Goal: Contribute content: Contribute content

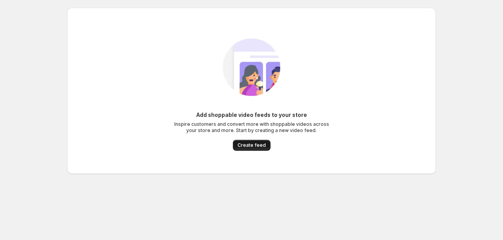
drag, startPoint x: 0, startPoint y: 0, endPoint x: 244, endPoint y: 146, distance: 284.4
click at [244, 146] on span "Create feed" at bounding box center [252, 145] width 28 height 6
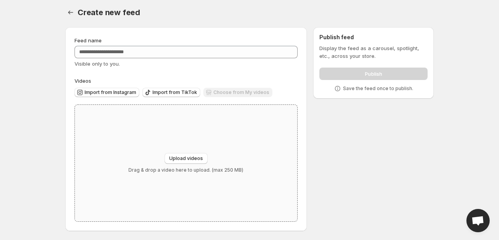
scroll to position [3, 0]
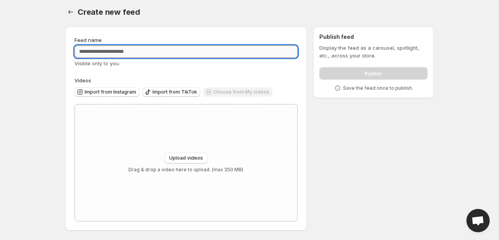
click at [125, 47] on input "Feed name" at bounding box center [186, 51] width 223 height 12
type input "****"
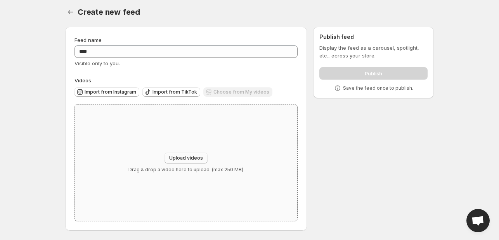
click at [196, 154] on button "Upload videos" at bounding box center [186, 158] width 43 height 11
type input "**********"
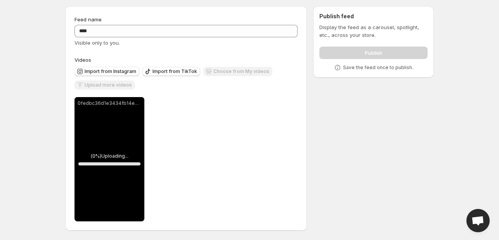
scroll to position [24, 0]
click at [116, 88] on button "Upload more videos" at bounding box center [105, 84] width 61 height 9
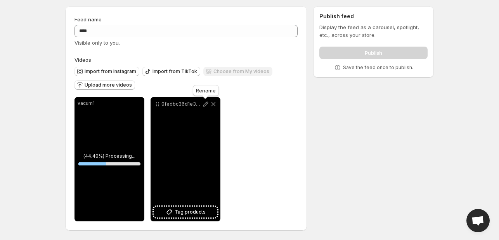
click at [205, 105] on icon at bounding box center [205, 104] width 5 height 5
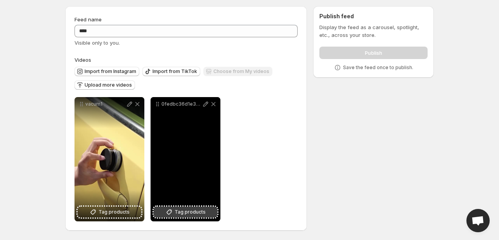
click at [191, 212] on span "Tag products" at bounding box center [190, 212] width 31 height 8
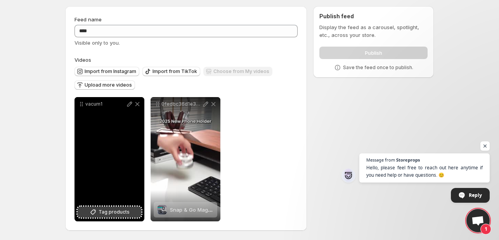
click at [113, 209] on span "Tag products" at bounding box center [114, 212] width 31 height 8
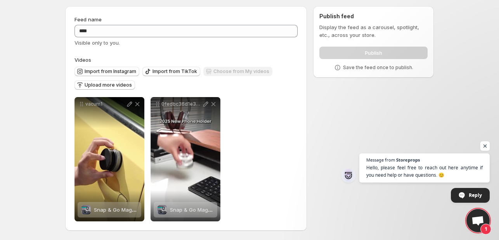
click at [485, 148] on span "Open chat" at bounding box center [486, 146] width 10 height 10
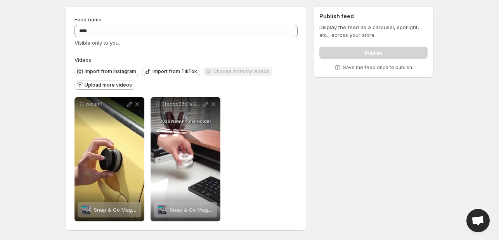
click at [372, 55] on div "Publish" at bounding box center [374, 51] width 108 height 16
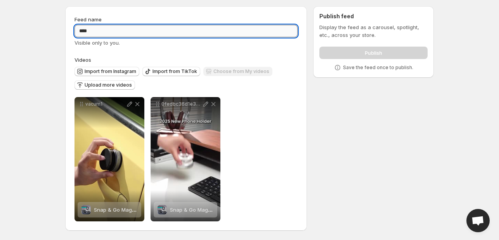
click at [178, 31] on input "****" at bounding box center [186, 31] width 223 height 12
click at [238, 73] on div "Choose from My videos" at bounding box center [237, 72] width 69 height 10
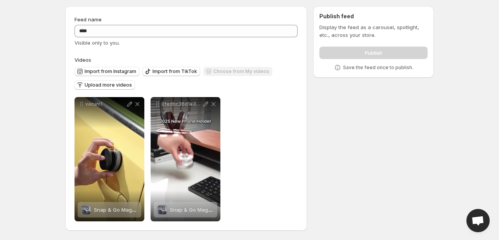
click at [238, 73] on div "Choose from My videos" at bounding box center [237, 72] width 69 height 10
click at [252, 98] on div "**********" at bounding box center [186, 159] width 223 height 124
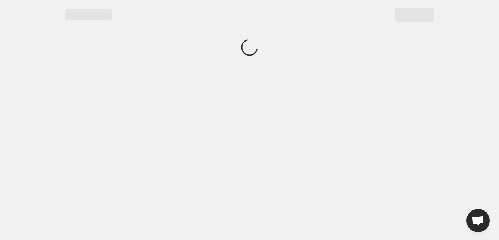
scroll to position [0, 0]
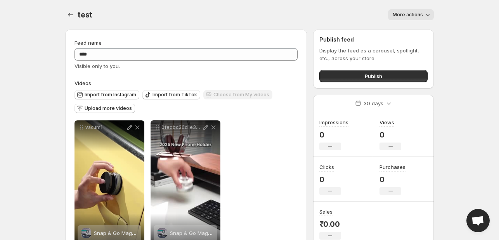
click at [422, 17] on span "More actions" at bounding box center [408, 15] width 30 height 6
click at [442, 22] on div "**********" at bounding box center [250, 131] width 388 height 263
click at [367, 73] on span "Publish" at bounding box center [373, 76] width 17 height 8
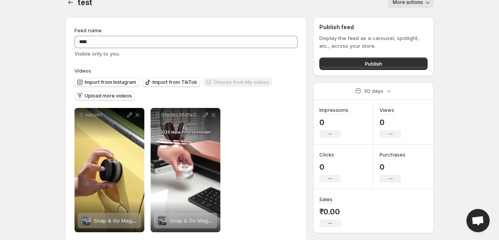
scroll to position [24, 0]
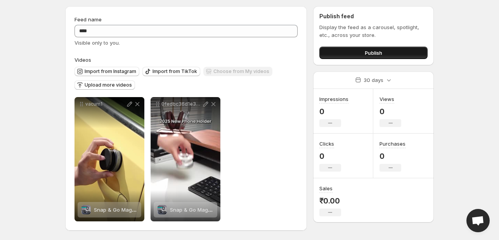
click at [375, 53] on span "Publish" at bounding box center [373, 53] width 17 height 8
click at [386, 55] on button "Publish" at bounding box center [374, 53] width 108 height 12
click at [378, 50] on span "Publish" at bounding box center [373, 53] width 17 height 8
click at [373, 53] on span "Publish" at bounding box center [373, 53] width 17 height 8
click at [351, 54] on button "Publish" at bounding box center [374, 53] width 108 height 12
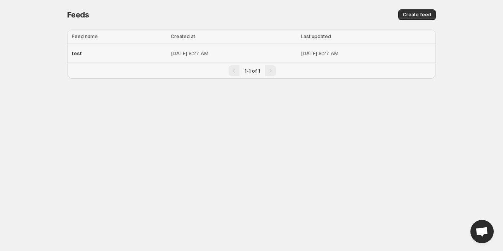
click at [302, 54] on p "Sep 17, 2025, 8:27 AM" at bounding box center [366, 53] width 130 height 8
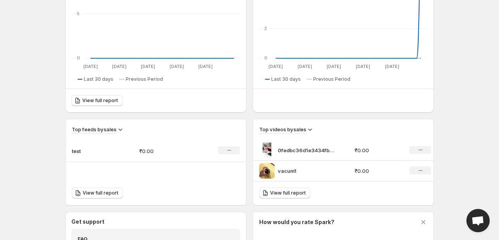
scroll to position [293, 0]
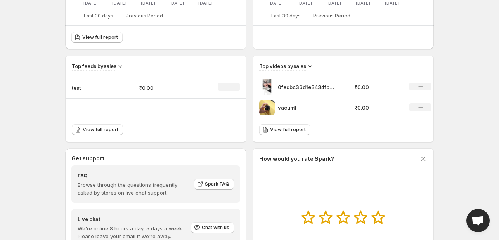
scroll to position [215, 0]
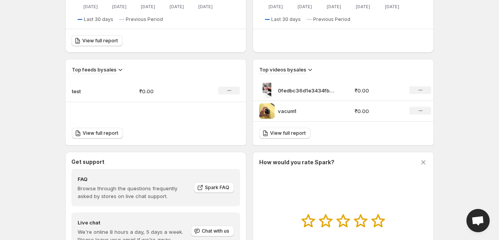
click at [423, 160] on icon at bounding box center [424, 162] width 8 height 8
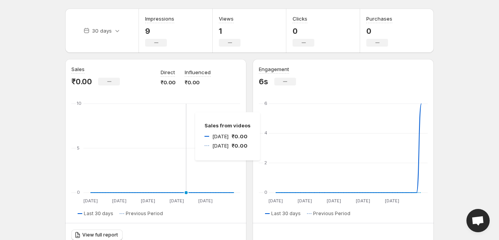
scroll to position [7, 0]
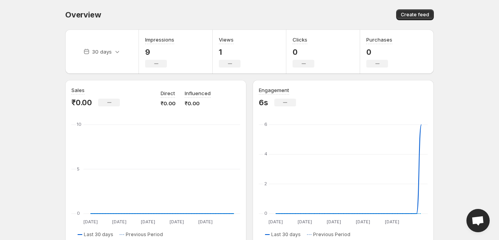
click at [318, 8] on div "Overview. This page is ready Overview Create feed" at bounding box center [249, 15] width 369 height 30
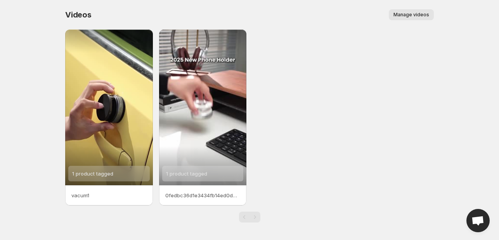
click at [396, 16] on span "Manage videos" at bounding box center [412, 15] width 36 height 6
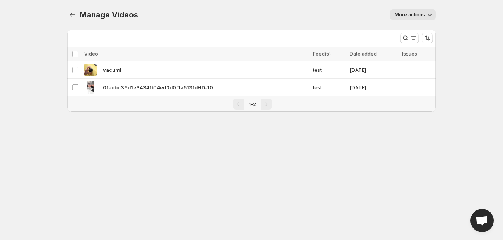
click at [430, 17] on icon "button" at bounding box center [430, 15] width 8 height 8
click at [371, 16] on div "More actions" at bounding box center [291, 14] width 289 height 11
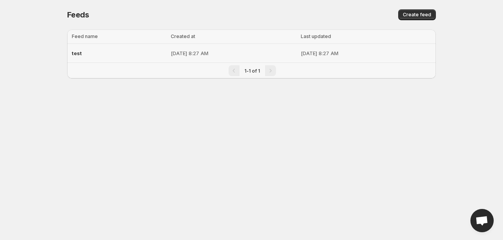
click at [237, 56] on p "[DATE] 8:27 AM" at bounding box center [233, 53] width 125 height 8
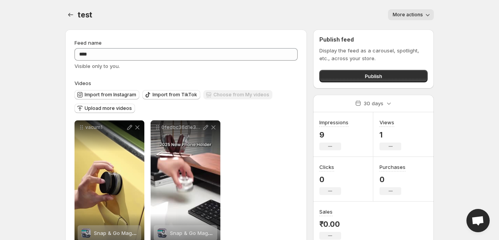
click at [419, 14] on span "More actions" at bounding box center [408, 15] width 30 height 6
click at [446, 42] on body "**********" at bounding box center [249, 120] width 499 height 240
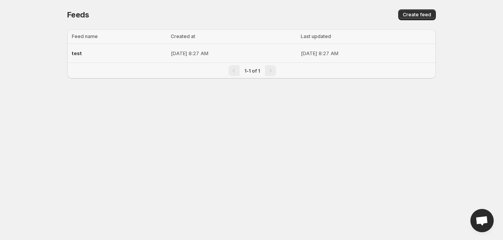
click at [171, 54] on p "Sep 17, 2025, 8:27 AM" at bounding box center [233, 53] width 125 height 8
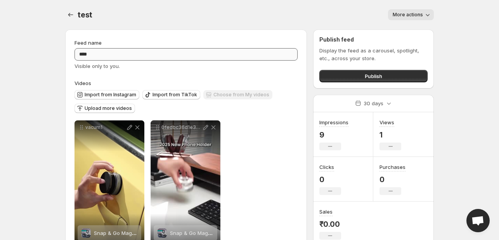
scroll to position [24, 0]
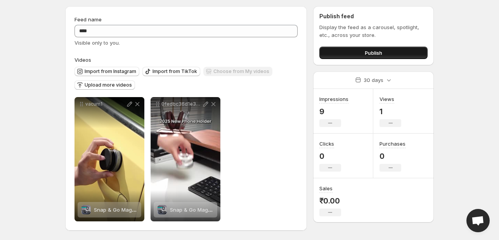
click at [384, 56] on button "Publish" at bounding box center [374, 53] width 108 height 12
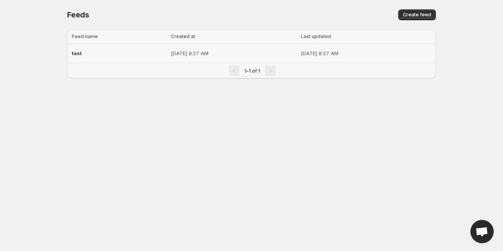
click at [194, 52] on p "Sep 17, 2025, 8:27 AM" at bounding box center [233, 53] width 125 height 8
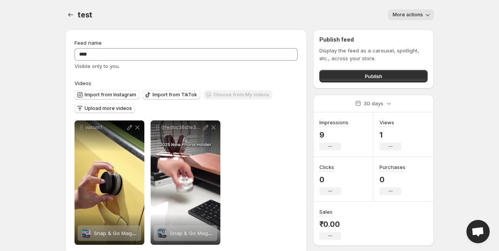
scroll to position [12, 0]
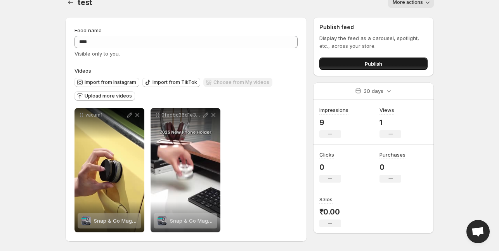
click at [376, 68] on button "Publish" at bounding box center [374, 63] width 108 height 12
click at [489, 229] on span "Open chat" at bounding box center [478, 231] width 23 height 23
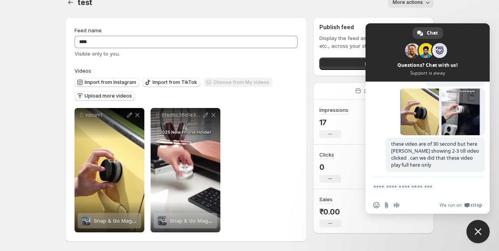
scroll to position [128, 0]
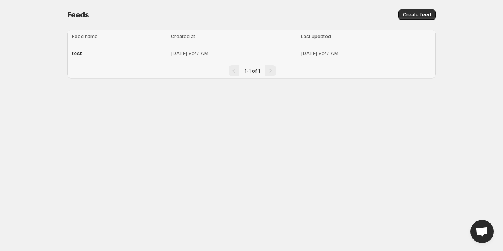
click at [172, 58] on td "[DATE] 8:27 AM" at bounding box center [234, 53] width 130 height 19
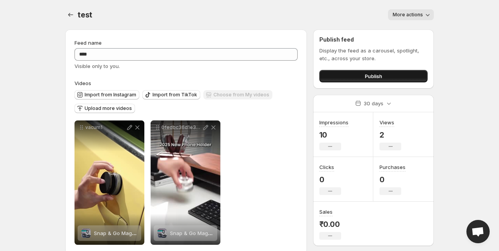
click at [377, 75] on span "Publish" at bounding box center [373, 76] width 17 height 8
click at [66, 15] on div "**********" at bounding box center [250, 131] width 388 height 263
click at [66, 15] on button "Settings" at bounding box center [70, 14] width 11 height 11
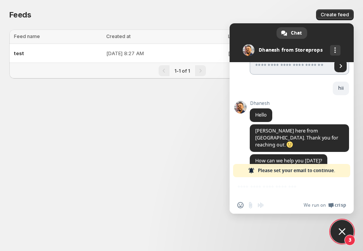
scroll to position [104, 0]
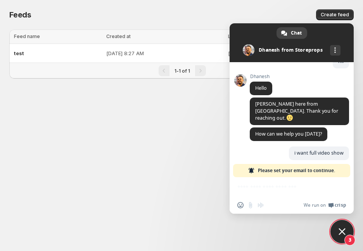
click at [273, 187] on div "Insert an emoji Send a file Audio message We run on Crisp" at bounding box center [292, 195] width 124 height 37
click at [276, 173] on span "Please set your email to continue." at bounding box center [296, 170] width 77 height 13
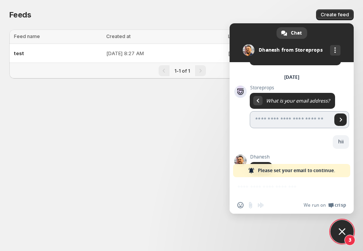
click at [275, 120] on input "Enter your email address..." at bounding box center [291, 119] width 82 height 17
type input "**********"
click at [339, 120] on span "Send" at bounding box center [341, 120] width 4 height 4
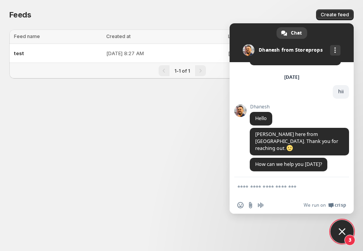
scroll to position [41, 0]
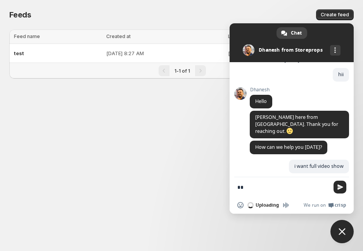
type textarea "*"
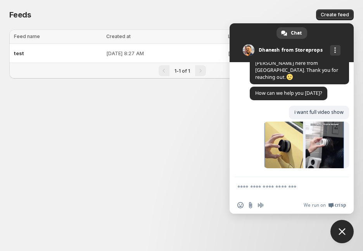
scroll to position [90, 0]
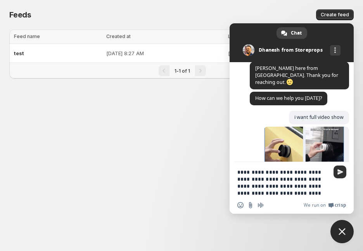
type textarea "**********"
click at [340, 172] on span "Send" at bounding box center [341, 172] width 6 height 6
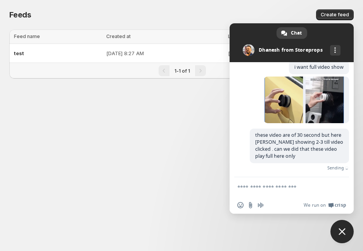
scroll to position [128, 0]
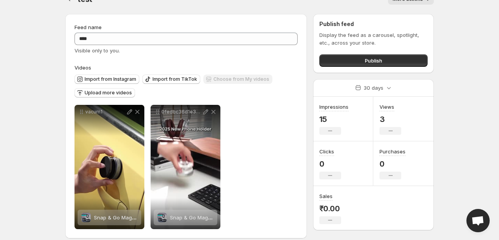
scroll to position [24, 0]
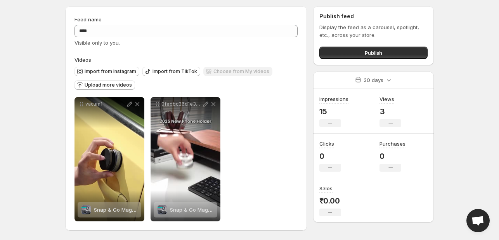
click at [359, 214] on span "Open chat" at bounding box center [478, 220] width 23 height 23
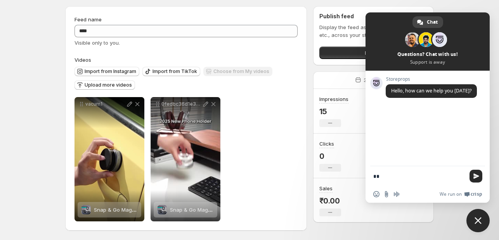
type textarea "***"
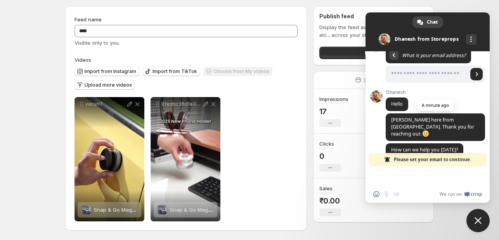
scroll to position [85, 0]
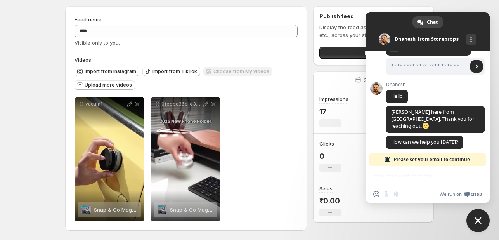
click at [359, 174] on div "Insert an emoji Send a file Audio message We run on Crisp" at bounding box center [428, 184] width 124 height 37
click at [359, 195] on div "We run on Crisp" at bounding box center [443, 194] width 78 height 7
click at [359, 162] on span "Please set your email to continue." at bounding box center [432, 159] width 77 height 13
paste input "**********"
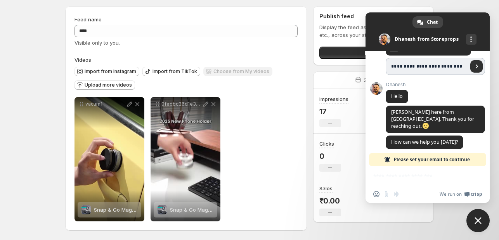
type input "**********"
click at [359, 65] on span "Send" at bounding box center [477, 66] width 4 height 4
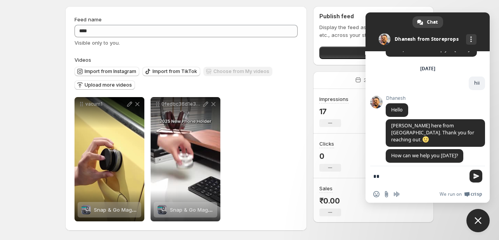
type textarea "*"
type textarea "**********"
click at [359, 177] on span "Send" at bounding box center [477, 176] width 6 height 6
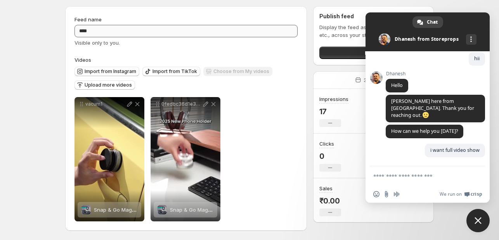
scroll to position [41, 0]
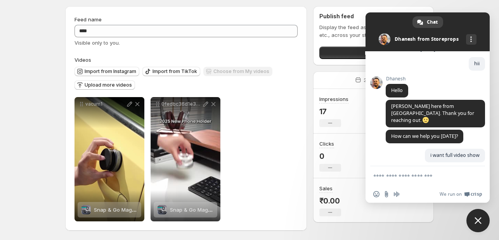
click at [359, 195] on div "Insert an emoji Send a file Audio message" at bounding box center [389, 194] width 30 height 6
click at [359, 197] on div "Insert an emoji Send a file Audio message We run on Crisp" at bounding box center [428, 194] width 124 height 17
click at [359, 195] on input "Send a file" at bounding box center [387, 194] width 6 height 6
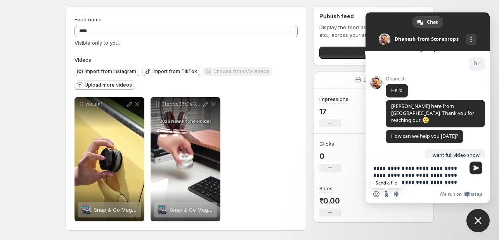
type textarea "**********"
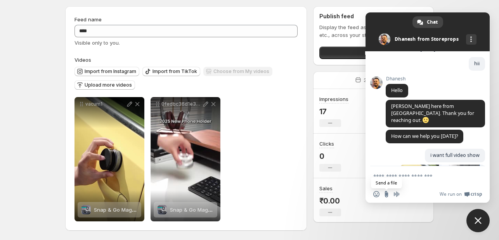
scroll to position [128, 0]
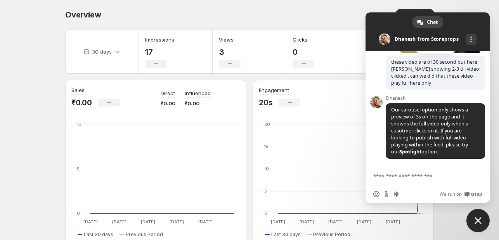
scroll to position [223, 0]
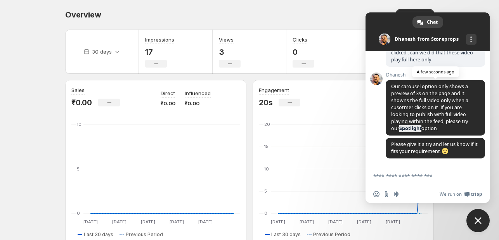
drag, startPoint x: 423, startPoint y: 129, endPoint x: 401, endPoint y: 129, distance: 22.5
click at [401, 129] on span "Our carousel option only shows a preview of 3s on the page and it showns the fu…" at bounding box center [429, 107] width 77 height 49
copy span "Spotlight"
drag, startPoint x: 413, startPoint y: 177, endPoint x: 426, endPoint y: 174, distance: 12.8
click at [426, 174] on textarea "Compose your message..." at bounding box center [420, 176] width 92 height 7
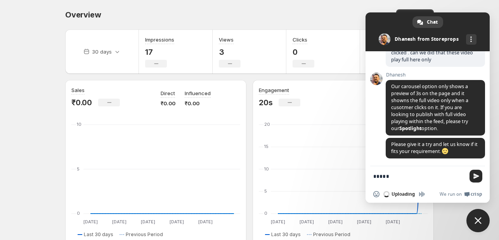
type textarea "******"
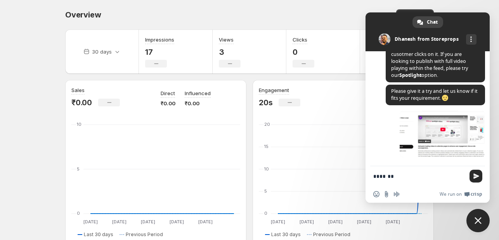
scroll to position [275, 0]
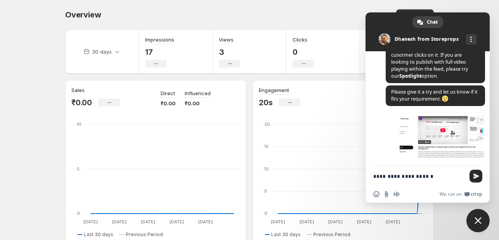
drag, startPoint x: 410, startPoint y: 178, endPoint x: 403, endPoint y: 180, distance: 7.3
click at [403, 180] on form "**********" at bounding box center [420, 176] width 92 height 21
paste textarea "*"
type textarea "**********"
click at [477, 172] on span "Send" at bounding box center [476, 176] width 13 height 13
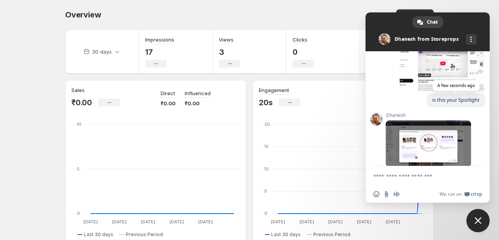
scroll to position [351, 0]
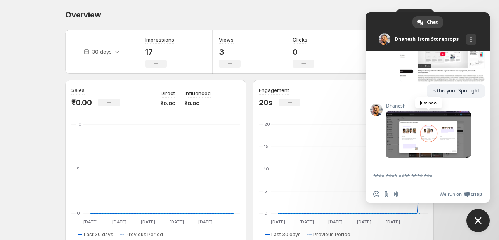
click at [433, 140] on span at bounding box center [428, 134] width 85 height 47
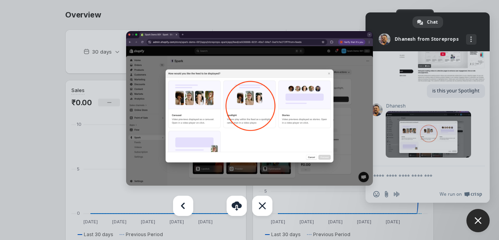
click at [409, 174] on div at bounding box center [249, 120] width 499 height 240
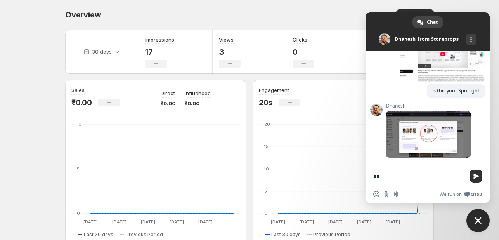
type textarea "**"
click at [475, 178] on span "Send" at bounding box center [477, 176] width 6 height 6
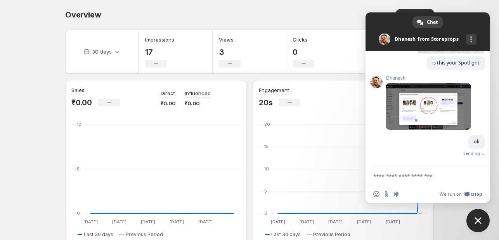
scroll to position [370, 0]
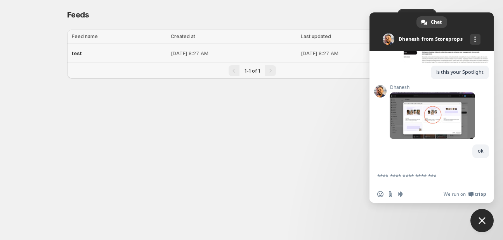
click at [131, 52] on div "test" at bounding box center [119, 53] width 94 height 14
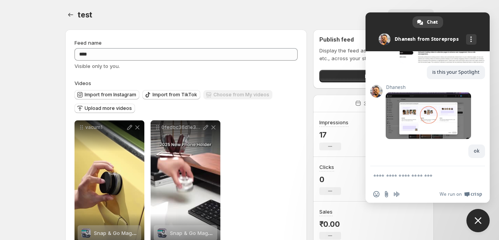
click at [482, 218] on span "Close chat" at bounding box center [478, 220] width 23 height 23
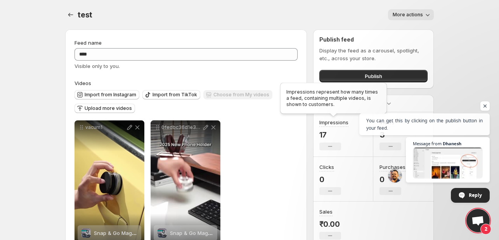
scroll to position [405, 0]
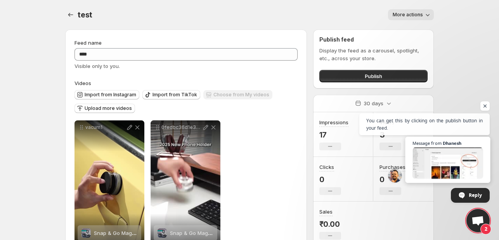
click at [446, 166] on span "Open chat" at bounding box center [448, 163] width 71 height 31
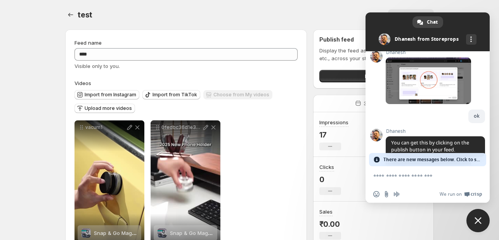
scroll to position [467, 0]
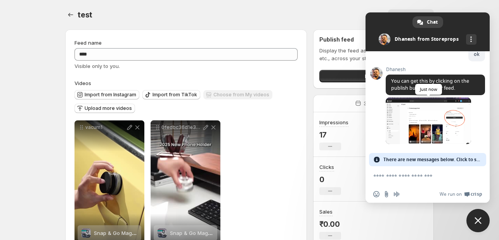
click at [438, 129] on span at bounding box center [428, 120] width 85 height 47
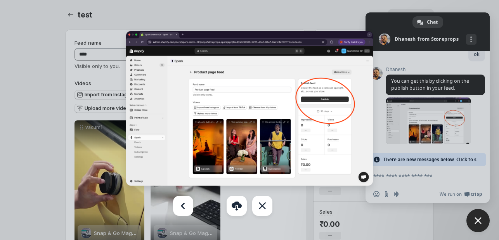
click at [293, 11] on div at bounding box center [249, 120] width 499 height 240
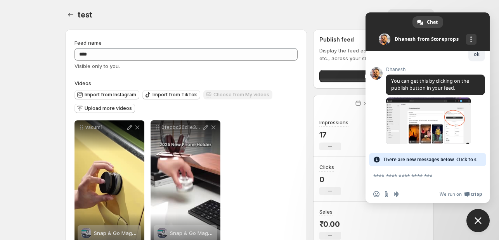
click at [483, 223] on span "Close chat" at bounding box center [478, 220] width 23 height 23
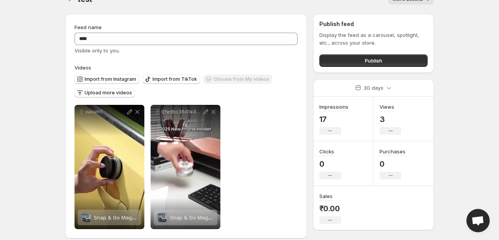
scroll to position [24, 0]
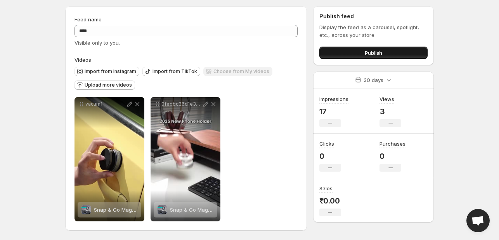
click at [366, 52] on span "Publish" at bounding box center [373, 53] width 17 height 8
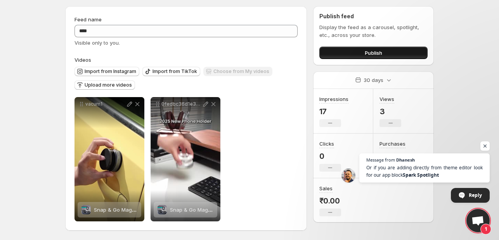
scroll to position [484, 0]
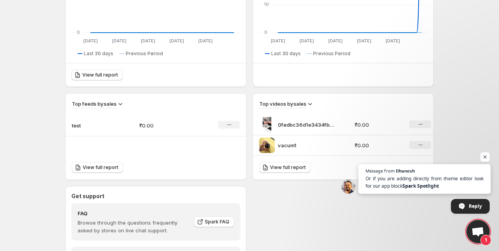
scroll to position [194, 0]
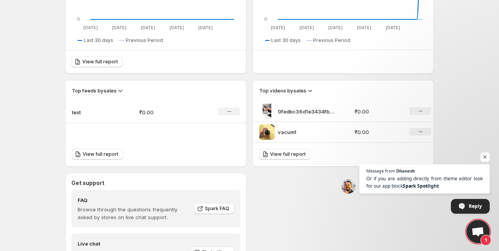
click at [482, 235] on span "Open chat" at bounding box center [478, 232] width 13 height 11
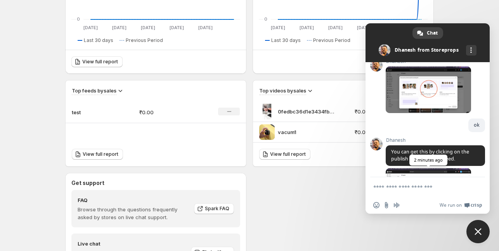
scroll to position [484, 0]
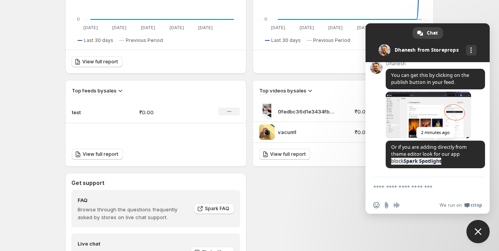
drag, startPoint x: 462, startPoint y: 157, endPoint x: 464, endPoint y: 165, distance: 8.4
click at [464, 165] on span "Or if you are adding directly from theme editor look for our app block Spark Sp…" at bounding box center [435, 155] width 99 height 28
copy span "block Spark Spotlight"
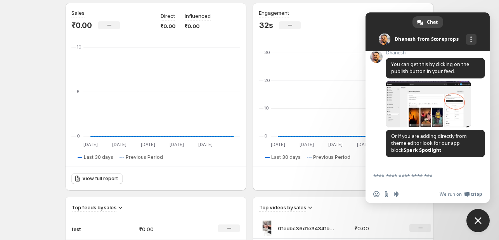
scroll to position [78, 0]
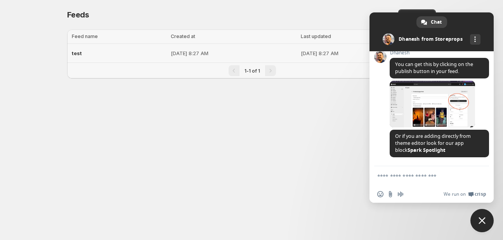
click at [183, 59] on td "[DATE] 8:27 AM" at bounding box center [234, 53] width 130 height 19
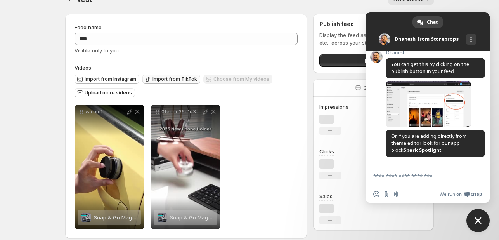
scroll to position [24, 0]
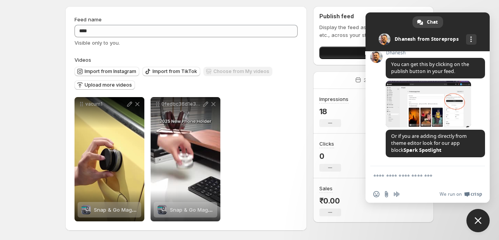
click at [342, 57] on button "Publish" at bounding box center [374, 53] width 108 height 12
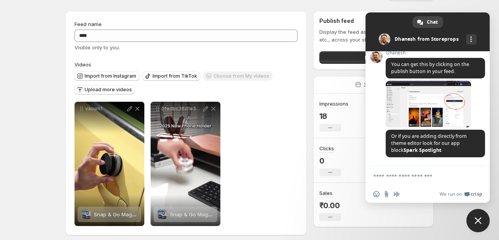
scroll to position [24, 0]
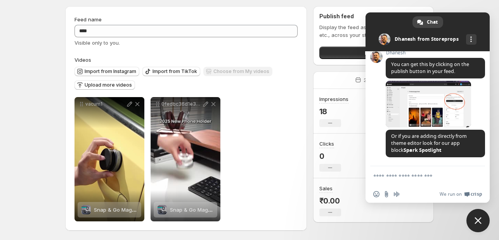
drag, startPoint x: 468, startPoint y: 19, endPoint x: 482, endPoint y: 109, distance: 90.7
click at [482, 109] on div "Chat [PERSON_NAME] from Storeprops More channels Storeprops Hello, how can we h…" at bounding box center [428, 107] width 124 height 190
click at [480, 219] on span "Close chat" at bounding box center [478, 220] width 7 height 7
